Goal: Task Accomplishment & Management: Complete application form

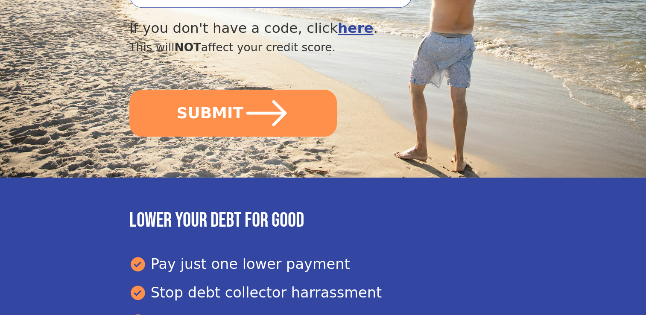
scroll to position [427, 0]
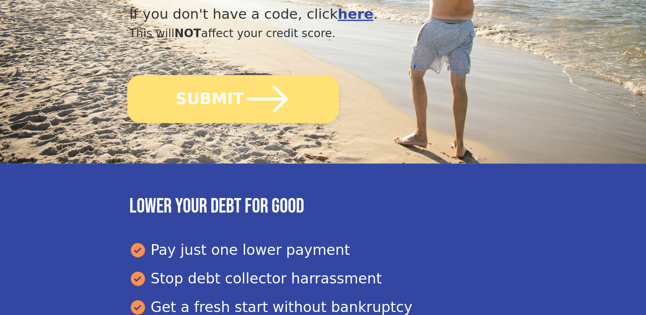
click at [257, 76] on icon "submit" at bounding box center [266, 99] width 47 height 47
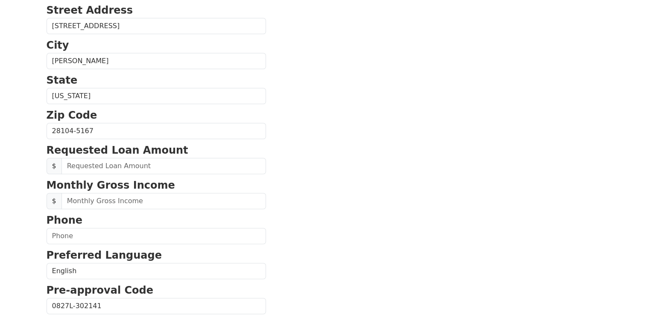
scroll to position [256, 0]
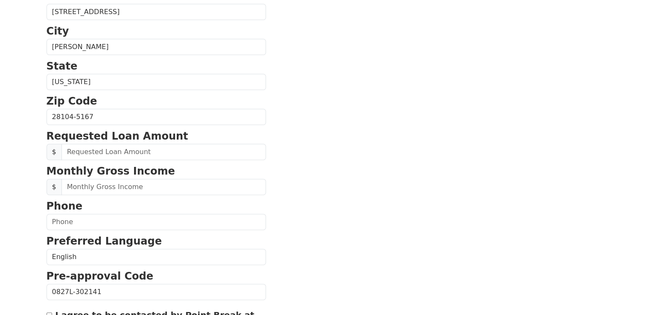
click at [162, 133] on strong "Requested Loan Amount" at bounding box center [118, 136] width 142 height 12
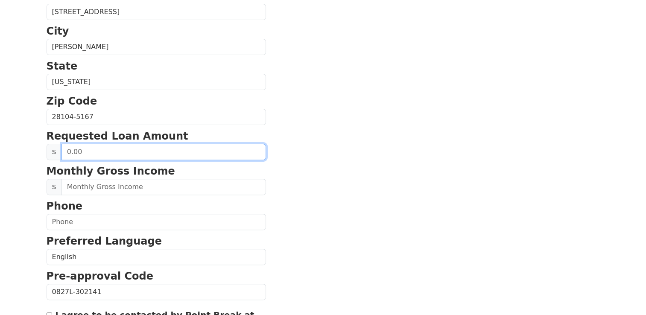
click at [173, 149] on input "text" at bounding box center [164, 152] width 205 height 16
type input "40,000.00"
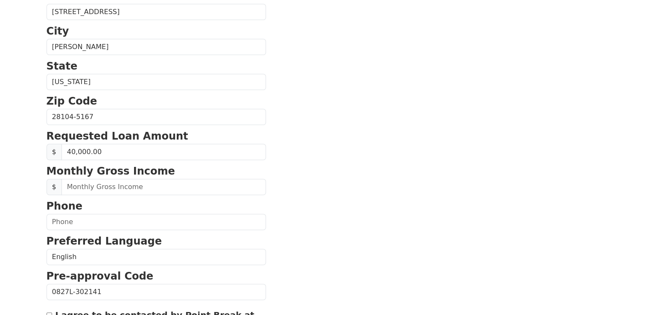
click at [323, 187] on section "First Name [PERSON_NAME] Last Name [PERSON_NAME] Email Address Re-Enter Email A…" at bounding box center [324, 117] width 554 height 609
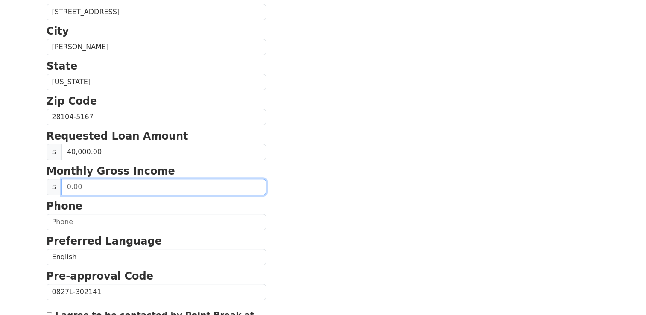
click at [145, 184] on input "text" at bounding box center [164, 187] width 205 height 16
type input "8,600.00"
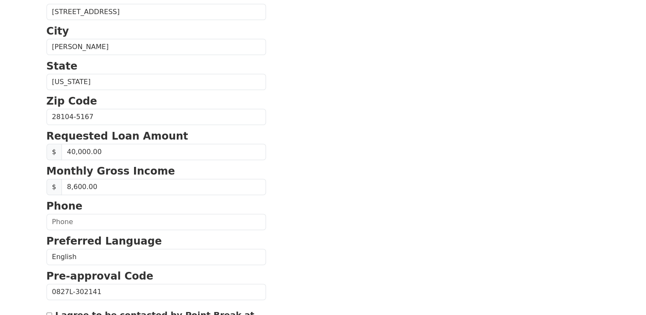
click at [314, 208] on section "First Name [PERSON_NAME] Last Name [PERSON_NAME] Email Address Re-Enter Email A…" at bounding box center [324, 117] width 554 height 609
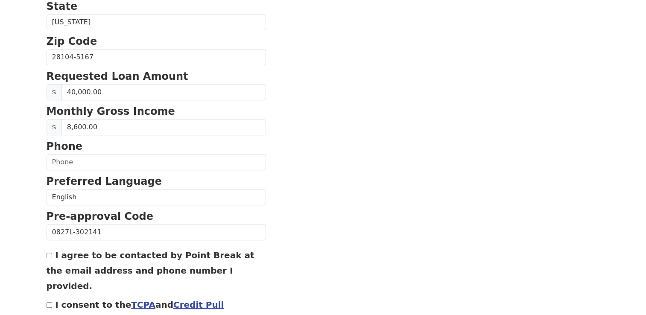
scroll to position [342, 0]
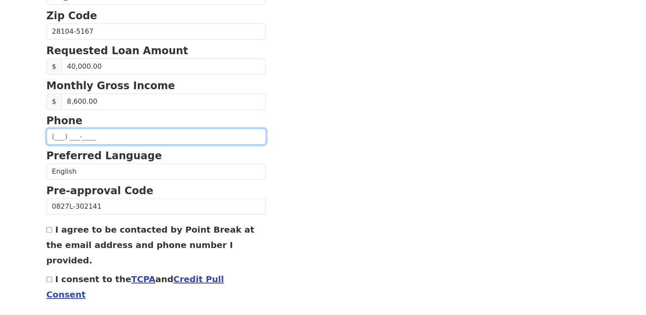
click at [107, 133] on input "text" at bounding box center [157, 137] width 220 height 16
type input "[PHONE_NUMBER]"
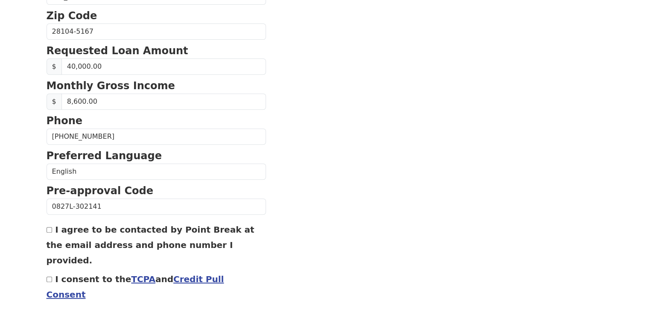
click at [50, 277] on input "I consent to the TCPA and Credit Pull Consent" at bounding box center [50, 280] width 6 height 6
checkbox input "true"
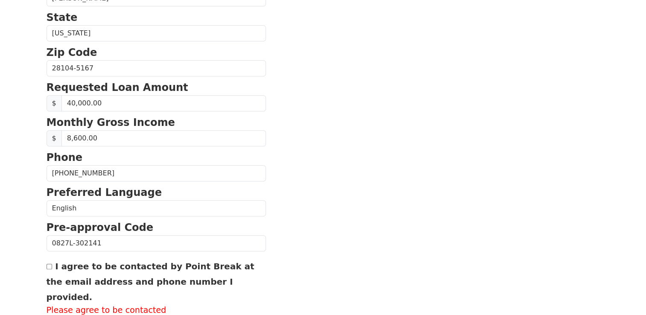
scroll to position [378, 0]
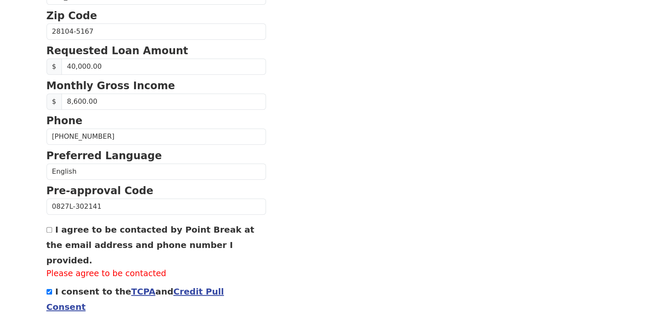
click at [48, 230] on input "I agree to be contacted by Point Break at the email address and phone number I …" at bounding box center [50, 230] width 6 height 6
checkbox input "true"
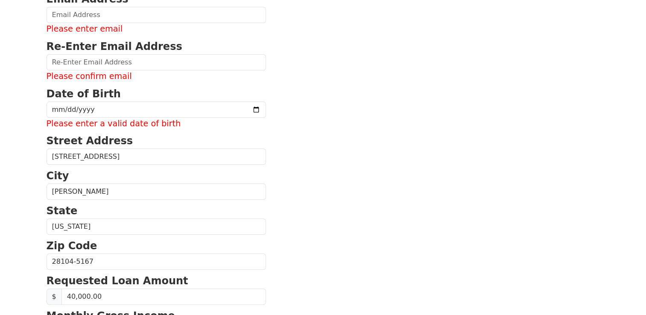
scroll to position [142, 0]
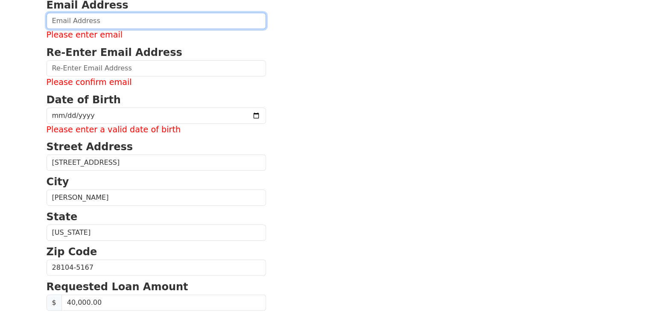
click at [119, 18] on input "email" at bounding box center [157, 21] width 220 height 16
type input "dougmarques108@gmail.com"
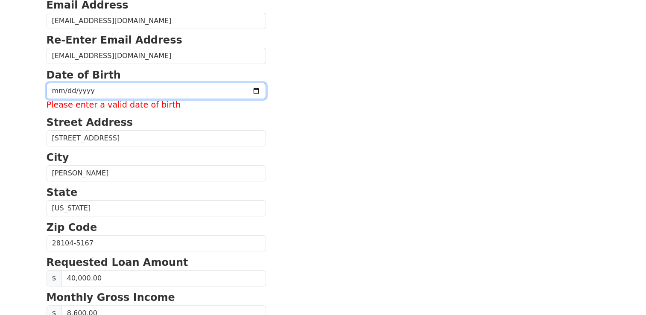
click at [106, 94] on input "date" at bounding box center [157, 91] width 220 height 16
type input "1970-05-21"
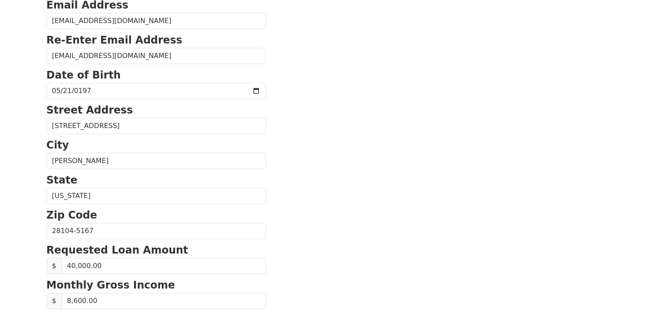
click at [326, 116] on section "First Name Douglas Last Name Marques Email Address dougmarques108@gmail.com Re-…" at bounding box center [324, 231] width 554 height 609
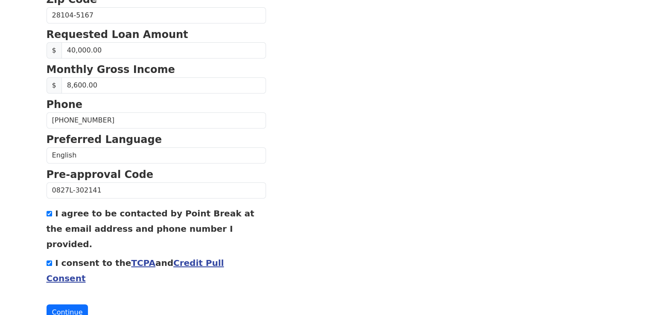
scroll to position [362, 0]
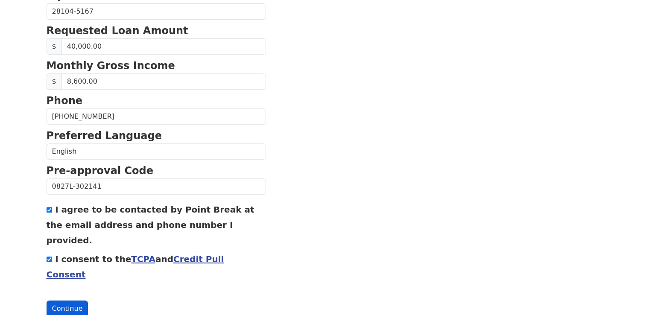
click at [60, 301] on button "Continue" at bounding box center [68, 309] width 42 height 16
